Goal: Check status: Check status

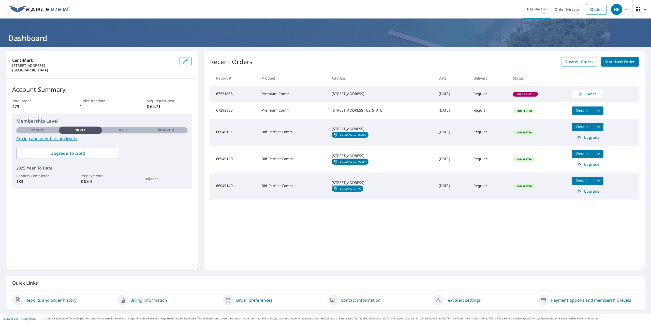
drag, startPoint x: 500, startPoint y: 96, endPoint x: 488, endPoint y: 97, distance: 12.0
click at [500, 96] on td "Regular" at bounding box center [488, 94] width 39 height 17
click at [268, 95] on td "Premium Comm." at bounding box center [293, 94] width 70 height 17
click at [574, 64] on span "View All Orders" at bounding box center [579, 62] width 28 height 6
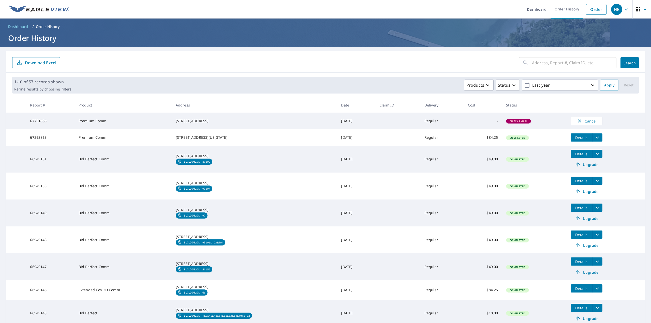
click at [181, 118] on div "[STREET_ADDRESS]" at bounding box center [254, 120] width 157 height 5
drag, startPoint x: 84, startPoint y: 124, endPoint x: 66, endPoint y: 121, distance: 17.8
click at [66, 121] on td "67751868" at bounding box center [50, 121] width 48 height 17
click at [482, 125] on td "-" at bounding box center [483, 121] width 38 height 17
click at [94, 123] on td "Premium Comm." at bounding box center [122, 121] width 97 height 17
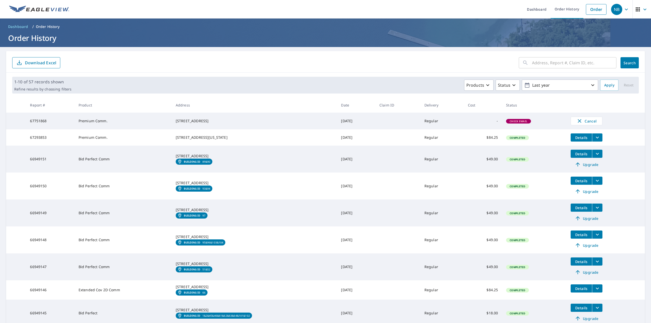
click at [113, 113] on table "Report # Product Address Date Claim ID Delivery Cost Status 67751868 Premium Co…" at bounding box center [325, 226] width 639 height 256
click at [107, 102] on th "Product" at bounding box center [122, 105] width 97 height 15
click at [506, 83] on div "Status" at bounding box center [507, 85] width 19 height 6
click at [514, 104] on p "In Process" at bounding box center [518, 107] width 21 height 6
click at [499, 69] on div "​ Search Download Excel" at bounding box center [325, 62] width 639 height 22
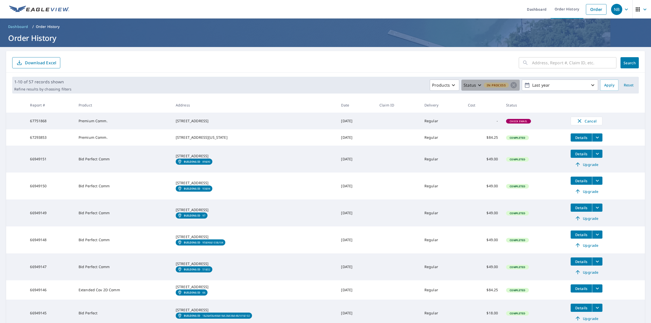
click at [477, 84] on icon "button" at bounding box center [479, 85] width 6 height 6
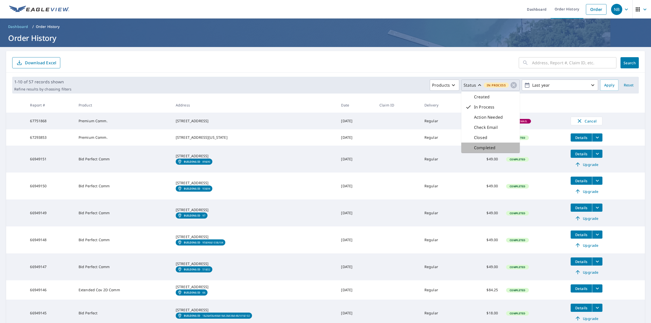
click at [494, 147] on div "Completed" at bounding box center [490, 148] width 58 height 10
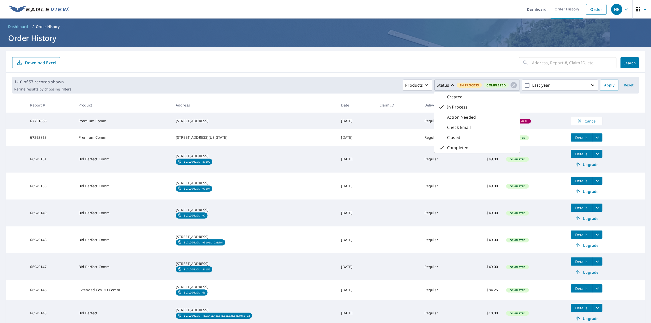
click at [464, 108] on div "In Process" at bounding box center [476, 107] width 85 height 10
click at [419, 82] on div "Products Status Completed Created In Process Action Needed Check Email Closed C…" at bounding box center [335, 85] width 524 height 11
click at [600, 88] on button "Apply" at bounding box center [609, 85] width 18 height 11
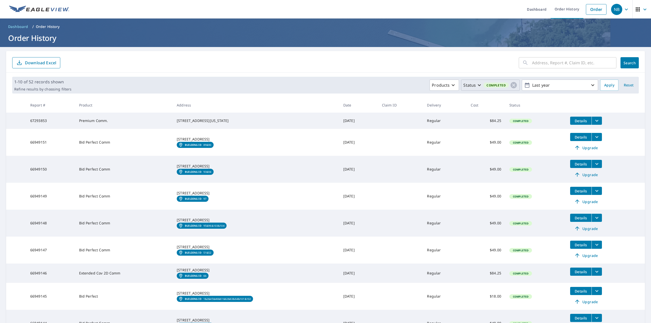
click at [477, 86] on icon "button" at bounding box center [479, 85] width 6 height 6
click at [478, 93] on div "Created" at bounding box center [490, 97] width 59 height 10
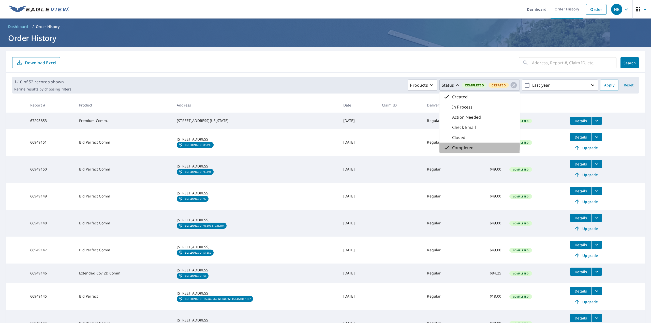
click at [452, 146] on p "Completed" at bounding box center [462, 148] width 21 height 6
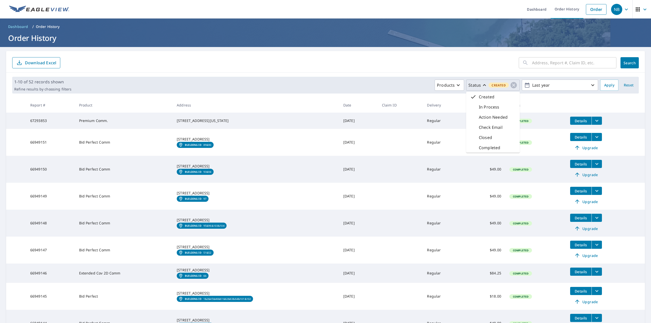
click at [471, 126] on div "Check Email" at bounding box center [486, 127] width 32 height 6
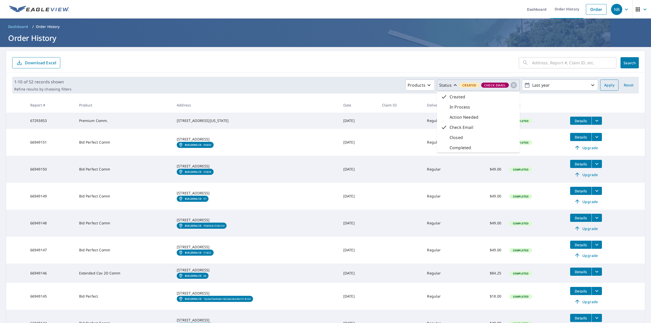
click at [604, 84] on span "Apply" at bounding box center [609, 85] width 10 height 6
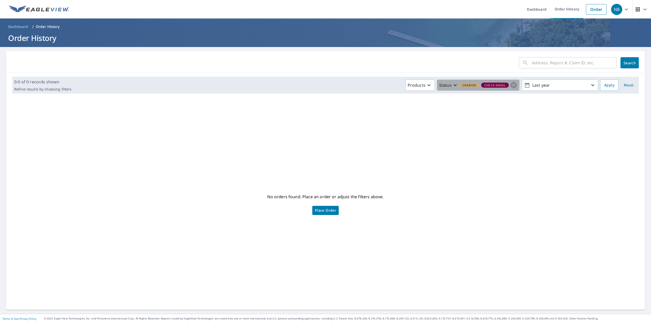
click at [453, 84] on icon "button" at bounding box center [455, 85] width 6 height 6
click at [454, 93] on div "Created" at bounding box center [478, 97] width 83 height 10
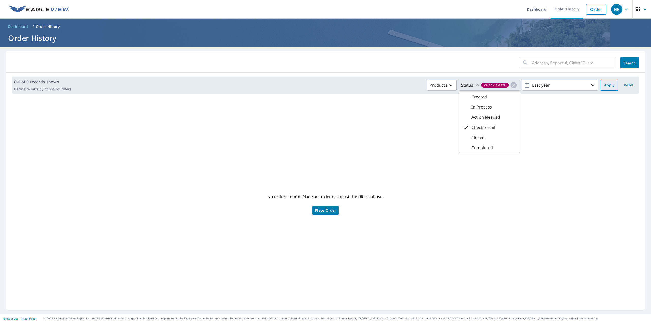
click at [604, 85] on span "Apply" at bounding box center [609, 85] width 10 height 6
click at [474, 84] on icon "button" at bounding box center [477, 85] width 6 height 6
click at [477, 126] on p "Check Email" at bounding box center [483, 127] width 24 height 6
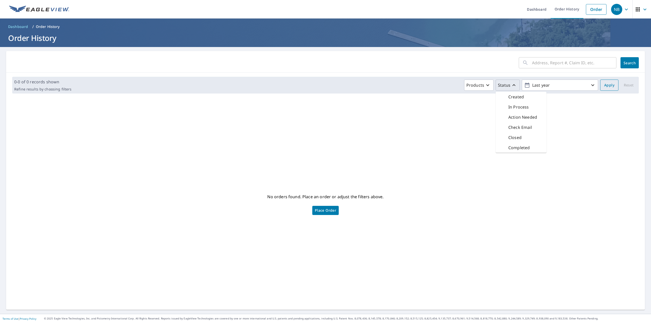
click at [604, 85] on span "Apply" at bounding box center [609, 85] width 10 height 6
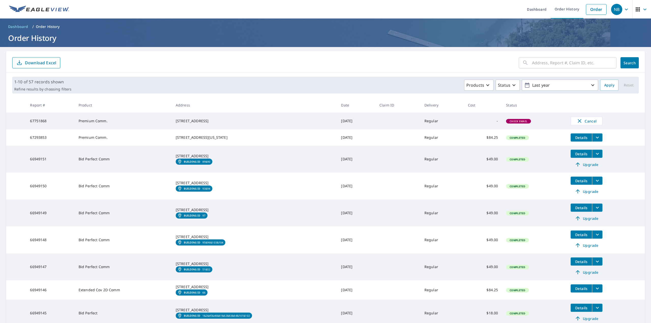
click at [425, 119] on td "Regular" at bounding box center [441, 121] width 43 height 17
click at [82, 120] on td "Premium Comm." at bounding box center [122, 121] width 97 height 17
click at [613, 11] on div "NB" at bounding box center [616, 9] width 11 height 11
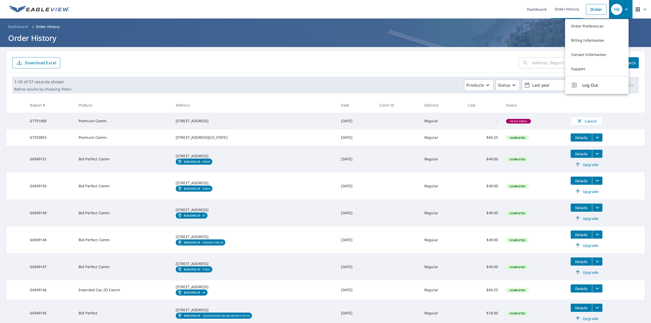
drag, startPoint x: 613, startPoint y: 11, endPoint x: 611, endPoint y: 8, distance: 3.5
click at [611, 8] on div "NB" at bounding box center [616, 9] width 11 height 11
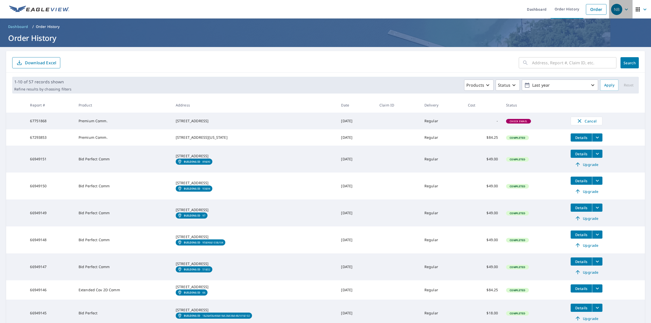
click at [611, 8] on div "NB" at bounding box center [616, 9] width 11 height 11
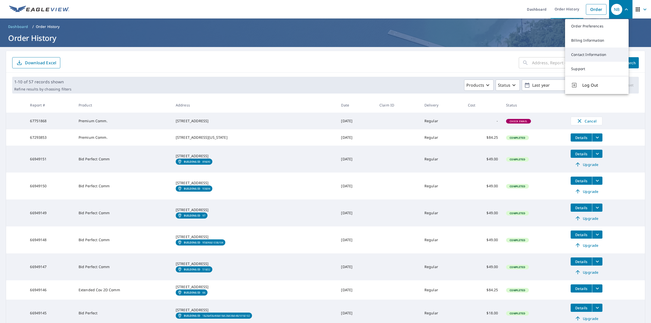
click at [600, 51] on link "Contact Information" at bounding box center [597, 55] width 64 height 14
